Goal: Transaction & Acquisition: Purchase product/service

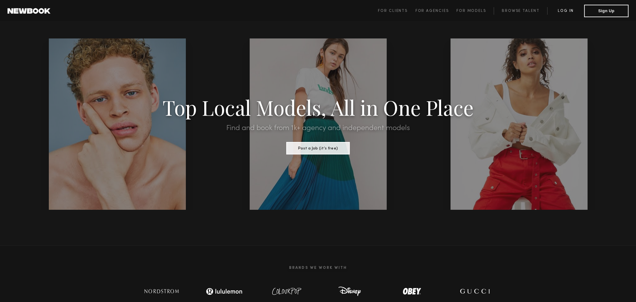
click at [560, 13] on link "Log in" at bounding box center [565, 11] width 37 height 8
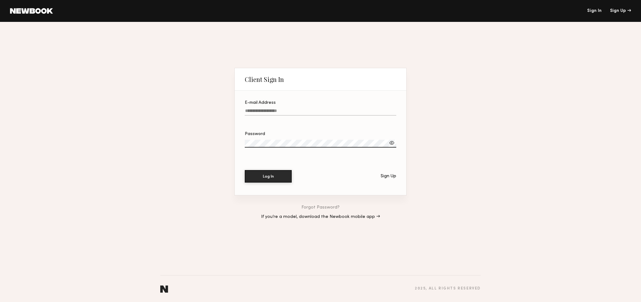
click at [249, 110] on input "E-mail Address" at bounding box center [320, 112] width 151 height 7
type input "**********"
click at [275, 177] on button "Log In" at bounding box center [268, 176] width 47 height 13
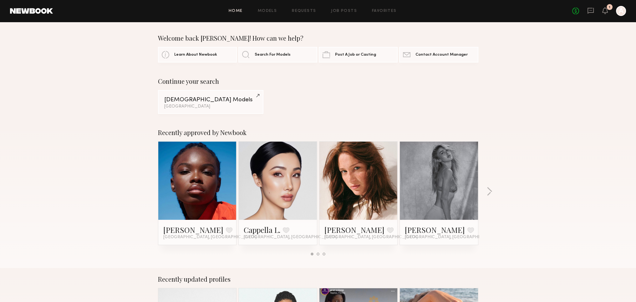
click at [451, 189] on link at bounding box center [439, 181] width 38 height 78
click at [203, 103] on div "Female Models" at bounding box center [210, 100] width 93 height 6
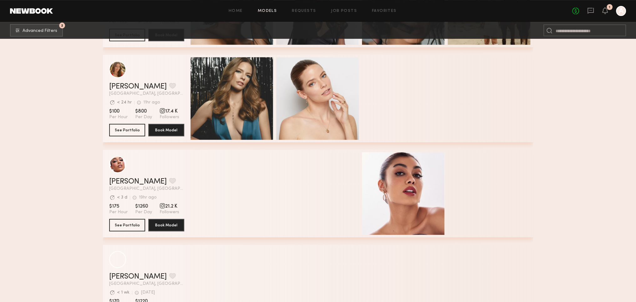
scroll to position [438, 0]
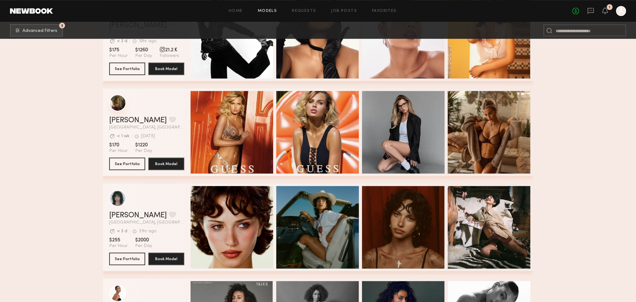
click at [116, 107] on div "grid" at bounding box center [117, 102] width 17 height 17
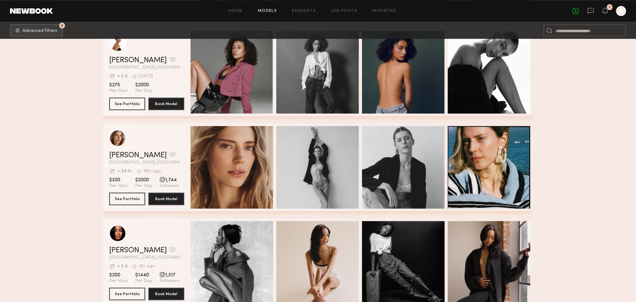
scroll to position [720, 0]
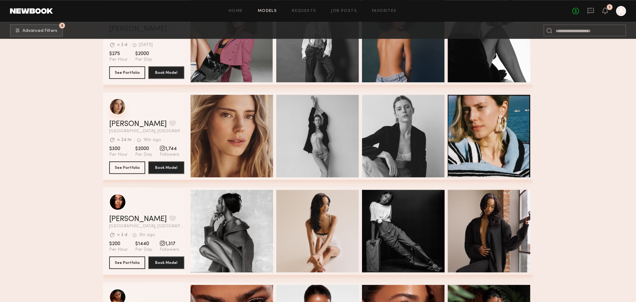
click at [120, 108] on div "grid" at bounding box center [117, 106] width 17 height 17
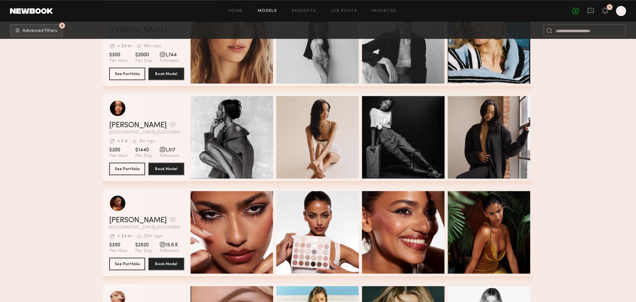
scroll to position [1033, 0]
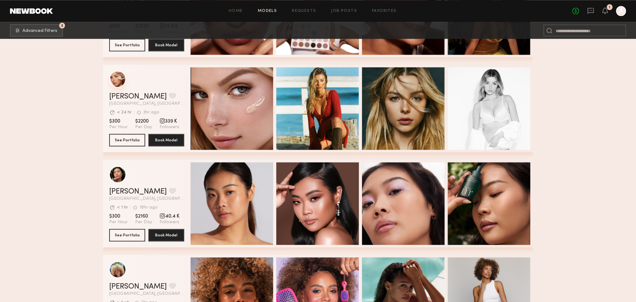
click at [117, 83] on div "grid" at bounding box center [117, 79] width 17 height 17
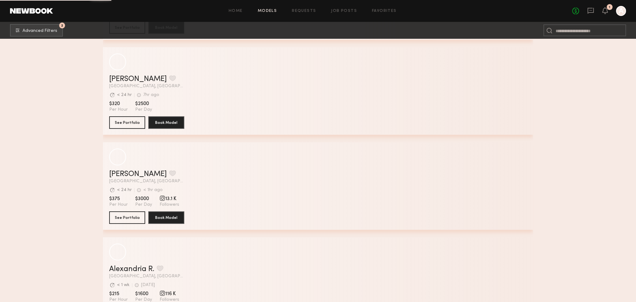
scroll to position [3083, 0]
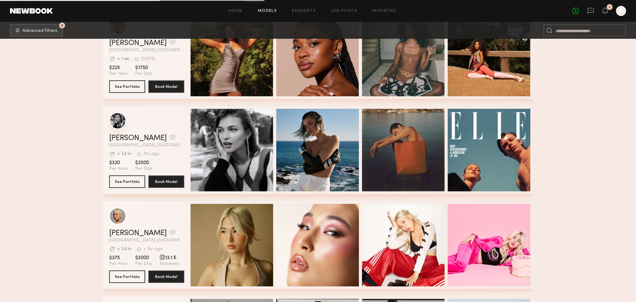
click at [119, 124] on div "grid" at bounding box center [117, 120] width 17 height 17
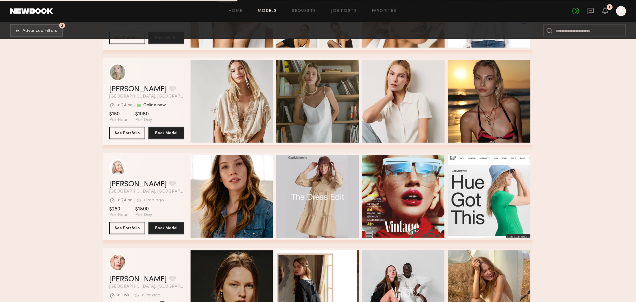
scroll to position [4428, 0]
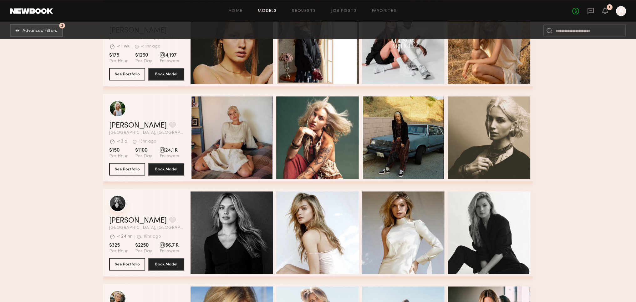
click at [122, 208] on div "grid" at bounding box center [117, 203] width 17 height 17
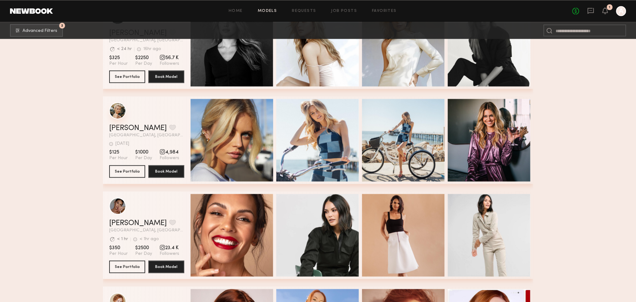
click at [116, 115] on div "grid" at bounding box center [117, 110] width 17 height 17
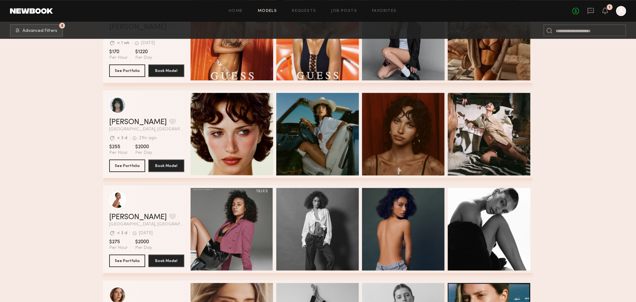
scroll to position [597, 0]
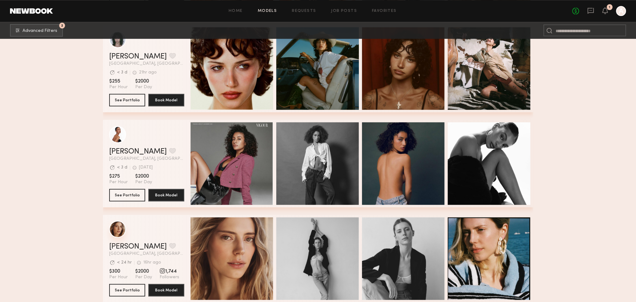
click at [119, 231] on div "grid" at bounding box center [117, 229] width 17 height 17
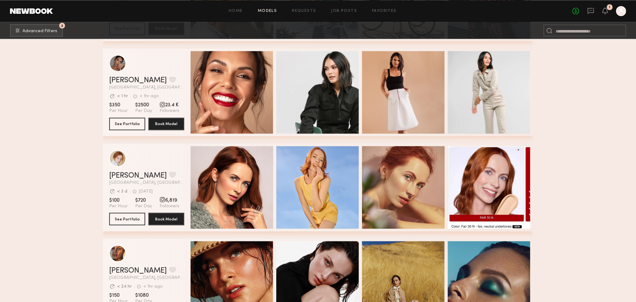
scroll to position [4539, 0]
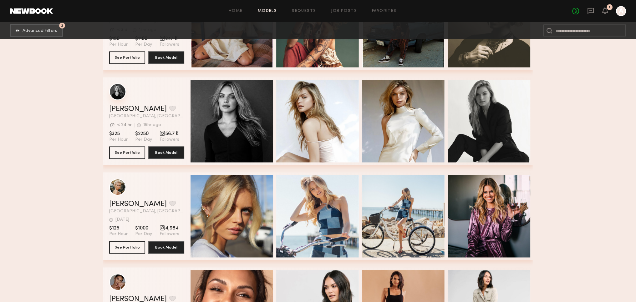
click at [117, 94] on div "grid" at bounding box center [117, 91] width 17 height 17
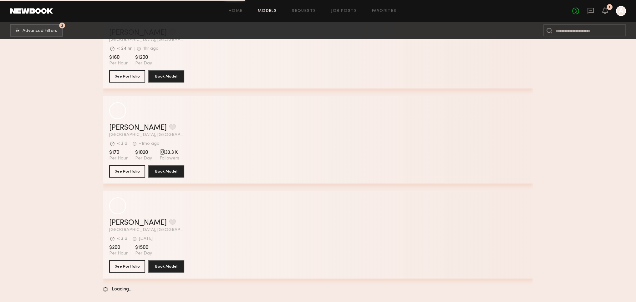
scroll to position [6460, 0]
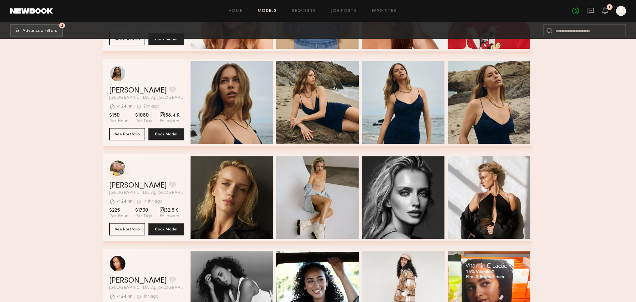
click at [118, 168] on div "grid" at bounding box center [117, 168] width 17 height 17
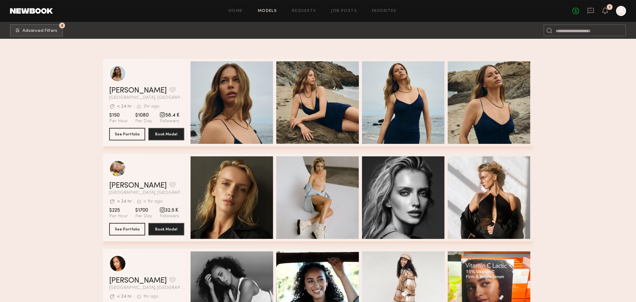
scroll to position [6679, 0]
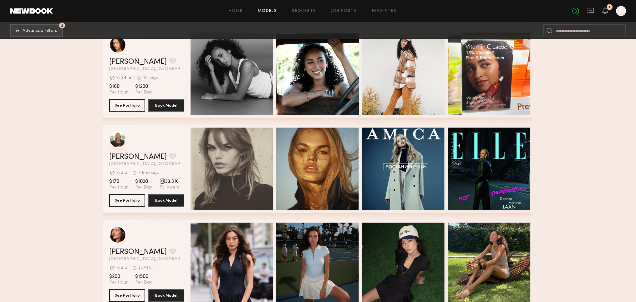
click at [115, 140] on div "grid" at bounding box center [117, 139] width 17 height 17
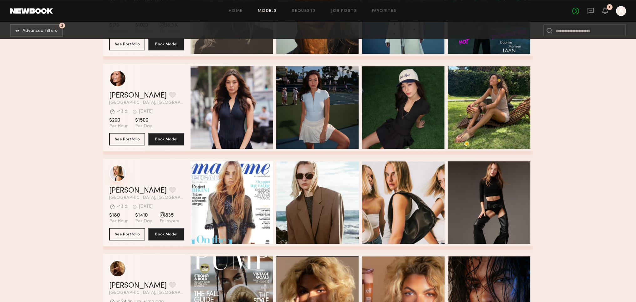
click at [111, 173] on div "grid" at bounding box center [117, 173] width 17 height 17
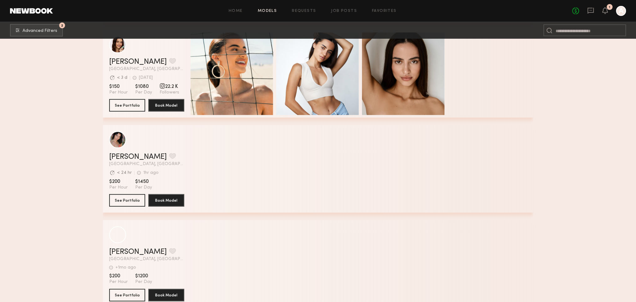
scroll to position [9118, 0]
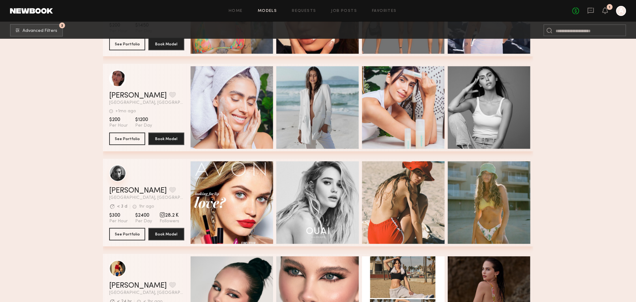
click at [117, 173] on div "grid" at bounding box center [117, 173] width 17 height 17
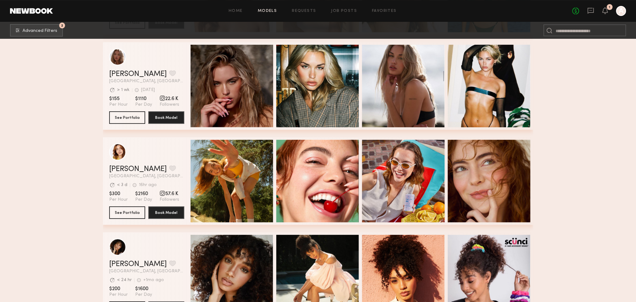
scroll to position [9744, 0]
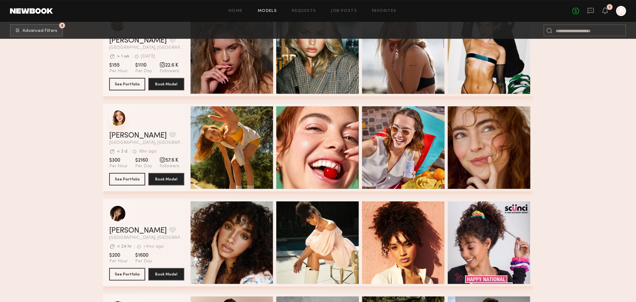
click at [117, 120] on div "grid" at bounding box center [117, 118] width 17 height 17
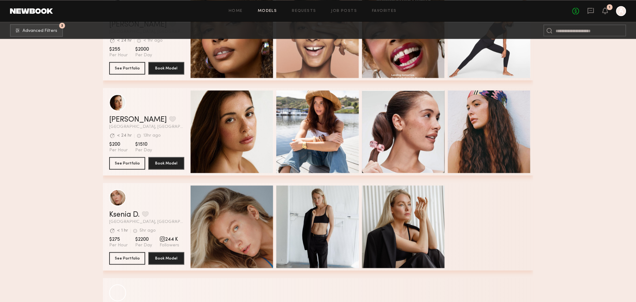
scroll to position [10902, 0]
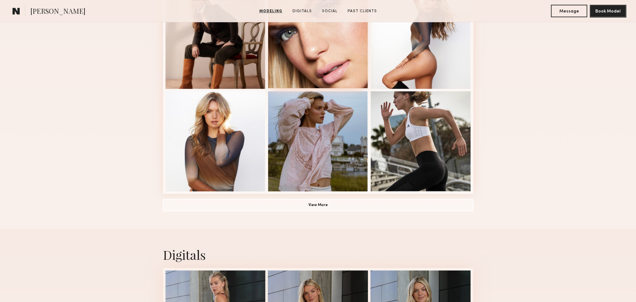
scroll to position [407, 0]
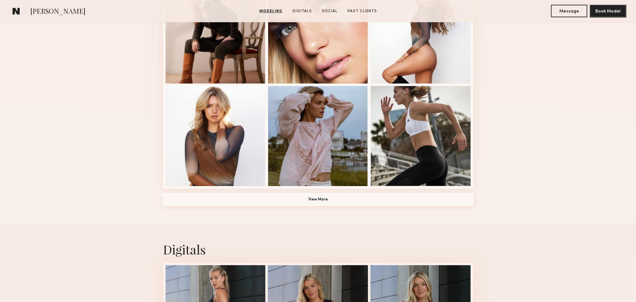
click at [318, 205] on button "View More" at bounding box center [318, 199] width 310 height 13
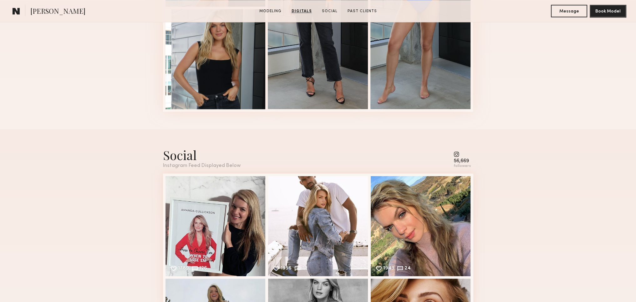
scroll to position [1252, 0]
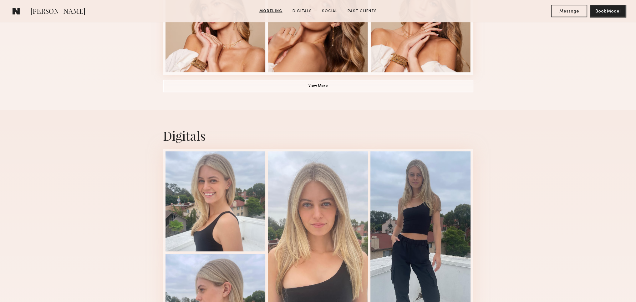
scroll to position [594, 0]
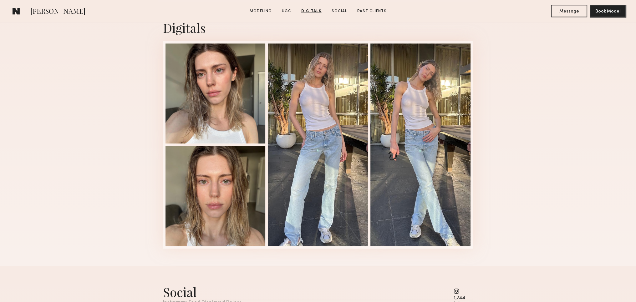
scroll to position [814, 0]
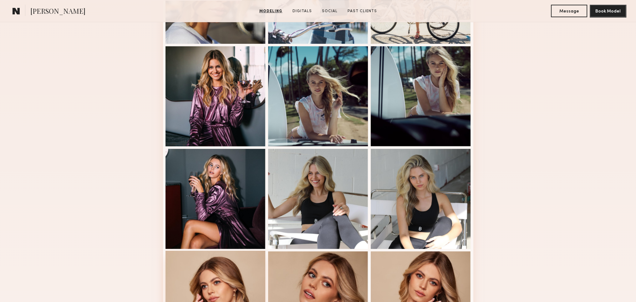
scroll to position [344, 0]
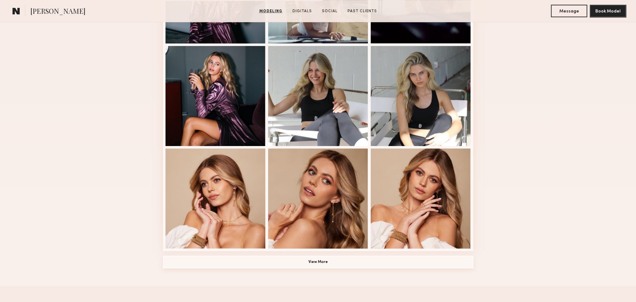
click at [278, 264] on button "View More" at bounding box center [318, 262] width 310 height 13
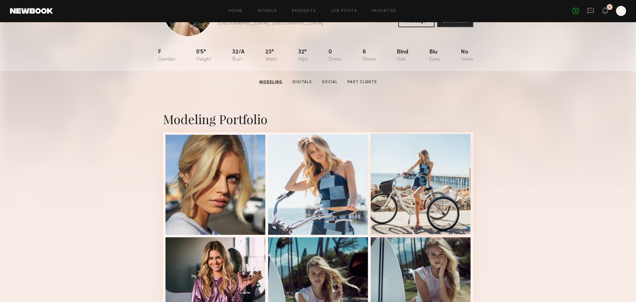
scroll to position [0, 0]
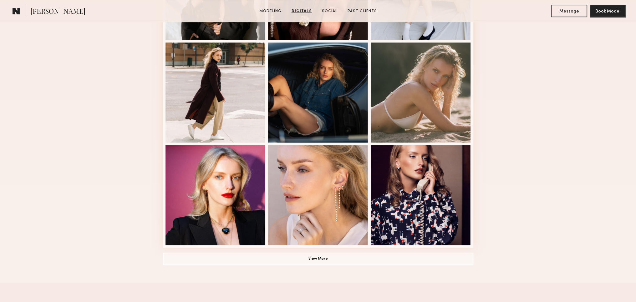
scroll to position [344, 0]
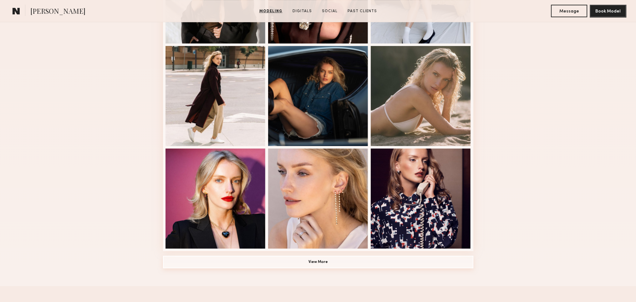
click at [303, 263] on button "View More" at bounding box center [318, 262] width 310 height 13
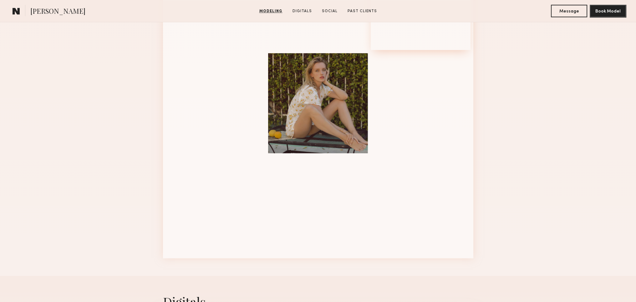
scroll to position [751, 0]
